Goal: Transaction & Acquisition: Purchase product/service

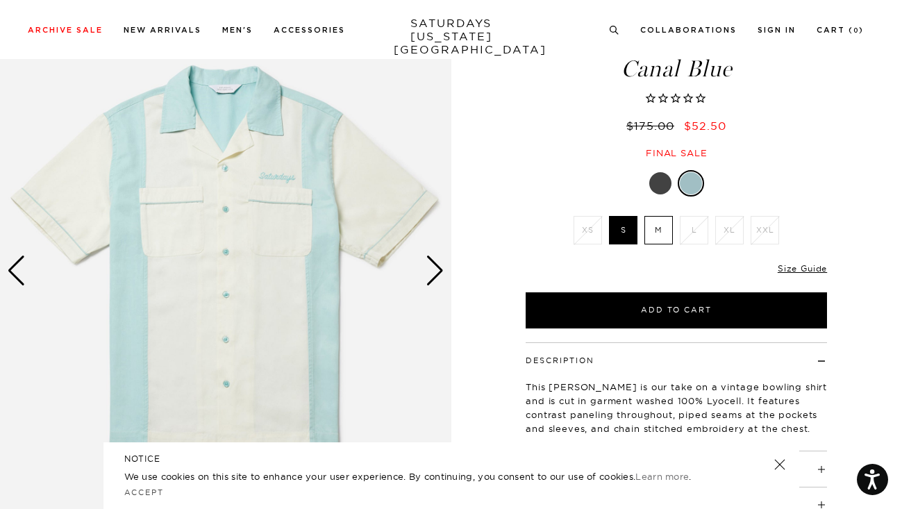
scroll to position [124, 0]
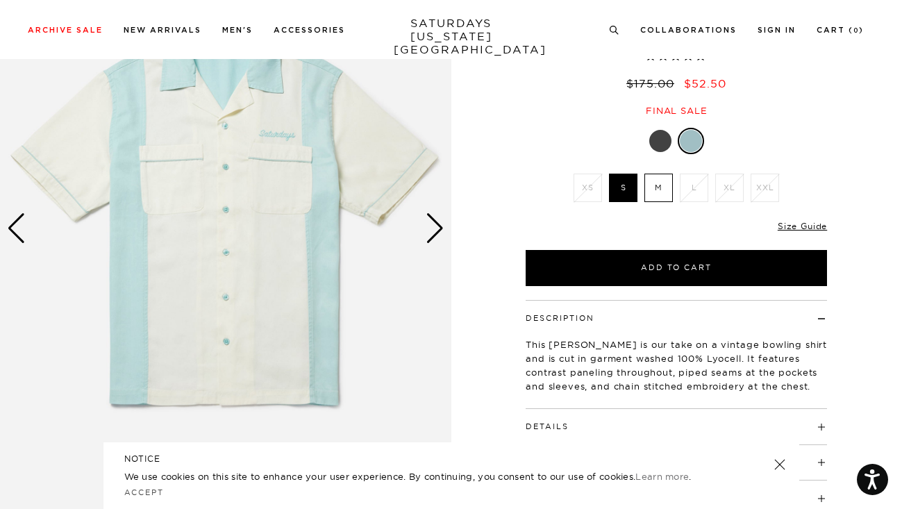
click at [432, 230] on div "Next slide" at bounding box center [435, 228] width 19 height 31
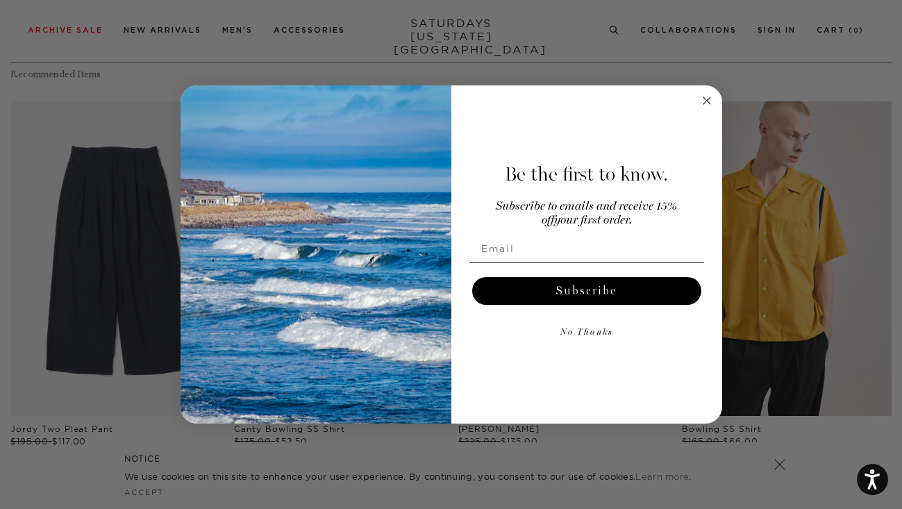
scroll to position [664, 0]
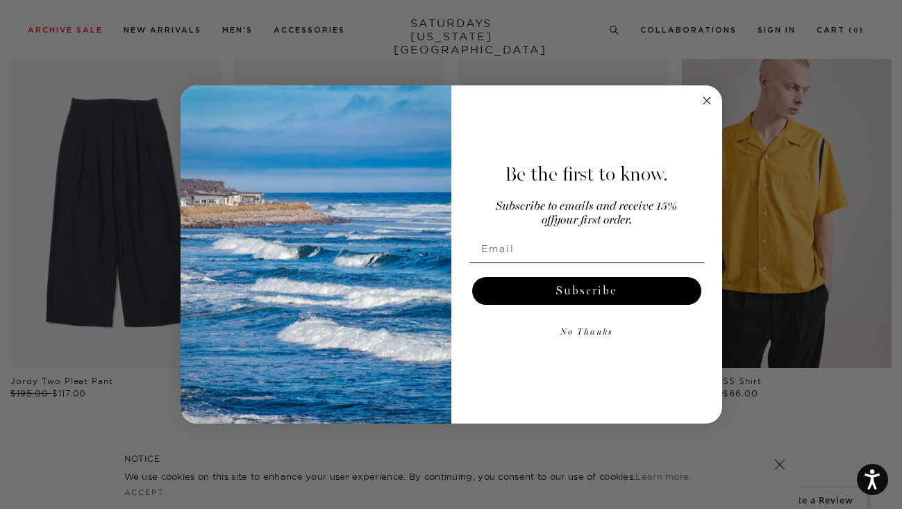
click at [704, 103] on circle "Close dialog" at bounding box center [706, 100] width 16 height 16
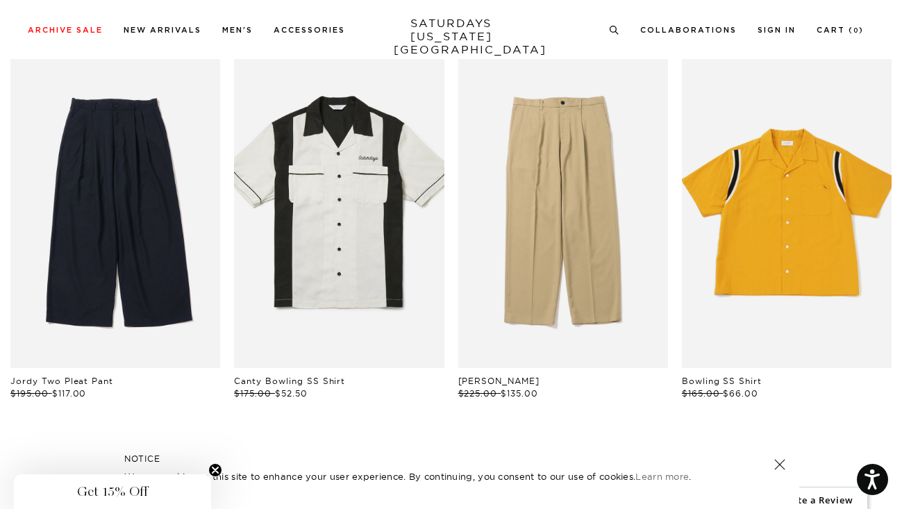
click at [757, 202] on link "files/resized02_1.jpg" at bounding box center [787, 210] width 210 height 314
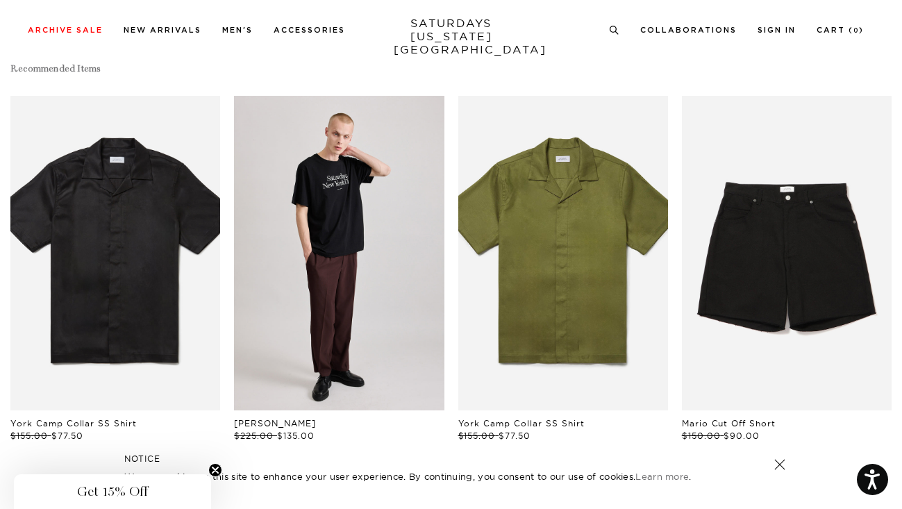
scroll to position [625, 8]
